Goal: Find contact information: Find contact information

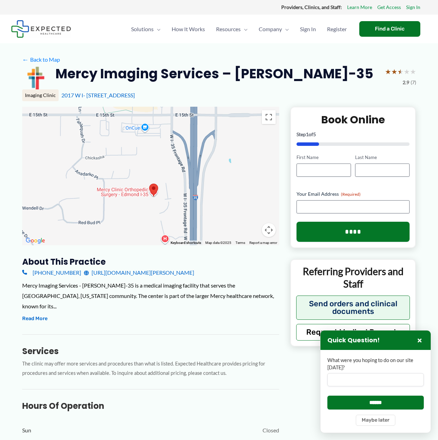
drag, startPoint x: 153, startPoint y: 191, endPoint x: 157, endPoint y: 225, distance: 34.6
click at [157, 227] on div at bounding box center [150, 176] width 257 height 139
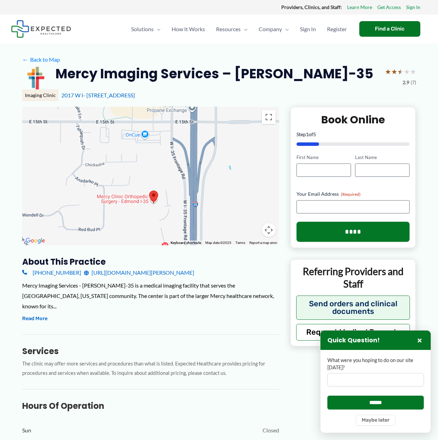
drag, startPoint x: 164, startPoint y: 164, endPoint x: 162, endPoint y: 142, distance: 21.9
click at [162, 142] on div at bounding box center [150, 176] width 257 height 139
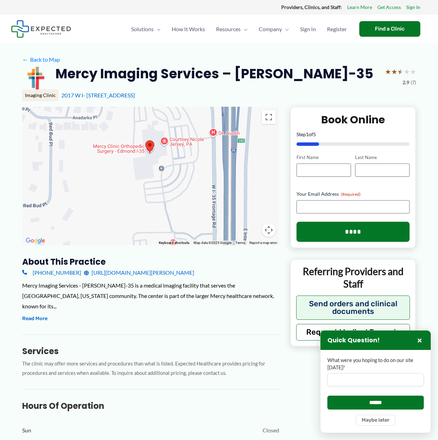
drag, startPoint x: 157, startPoint y: 195, endPoint x: 157, endPoint y: 129, distance: 66.2
click at [157, 129] on div at bounding box center [150, 176] width 257 height 139
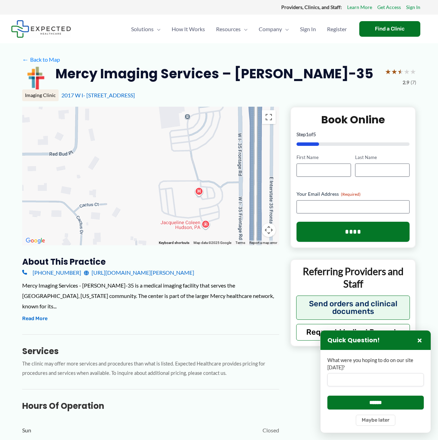
drag, startPoint x: 194, startPoint y: 194, endPoint x: 196, endPoint y: 248, distance: 53.4
click at [196, 248] on div "← Move left → Move right ↑ Move up ↓ Move down + Zoom in - Zoom out Home Jump l…" at bounding box center [150, 349] width 257 height 485
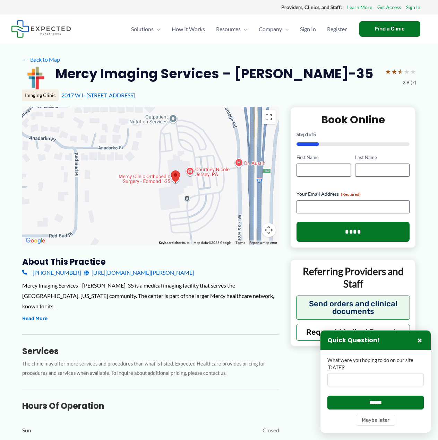
drag, startPoint x: 194, startPoint y: 211, endPoint x: 194, endPoint y: 233, distance: 21.5
click at [194, 233] on div at bounding box center [150, 176] width 257 height 139
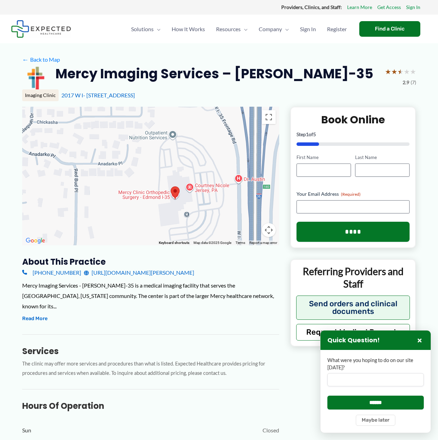
drag, startPoint x: 180, startPoint y: 173, endPoint x: 169, endPoint y: 177, distance: 11.7
click at [169, 177] on div at bounding box center [150, 176] width 257 height 139
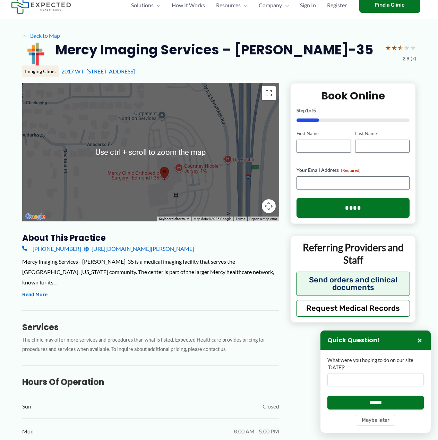
scroll to position [35, 0]
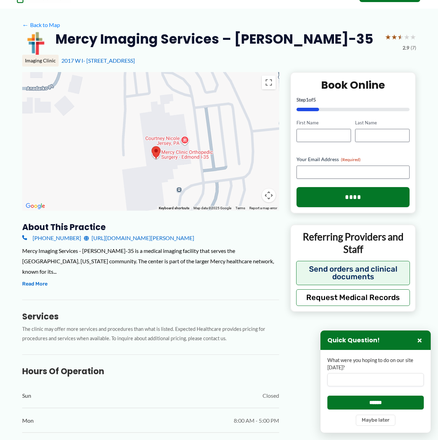
drag, startPoint x: 174, startPoint y: 168, endPoint x: 176, endPoint y: 158, distance: 10.5
click at [176, 158] on div at bounding box center [150, 141] width 257 height 139
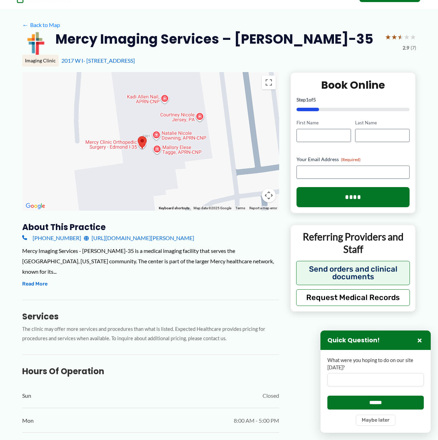
click at [160, 239] on link "[URL][DOMAIN_NAME][PERSON_NAME]" at bounding box center [139, 238] width 110 height 10
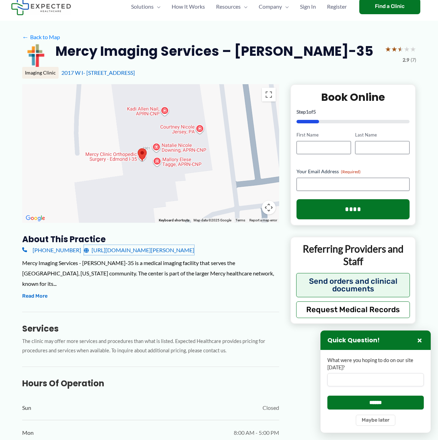
scroll to position [0, 0]
